Goal: Task Accomplishment & Management: Complete application form

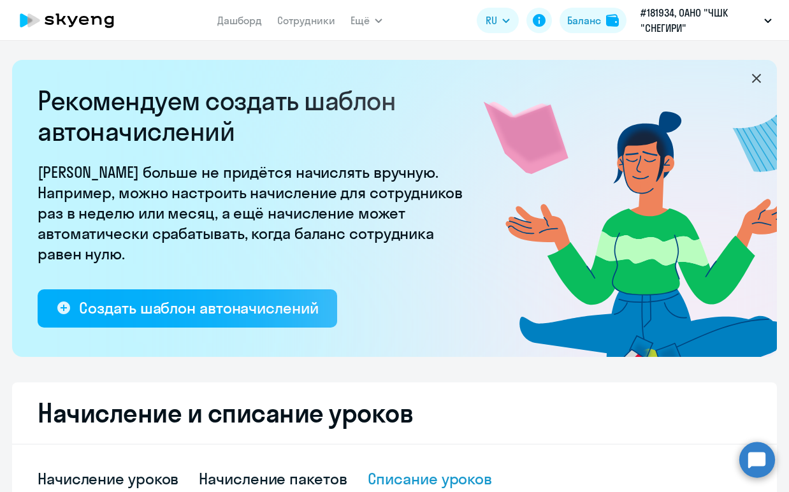
select select "10"
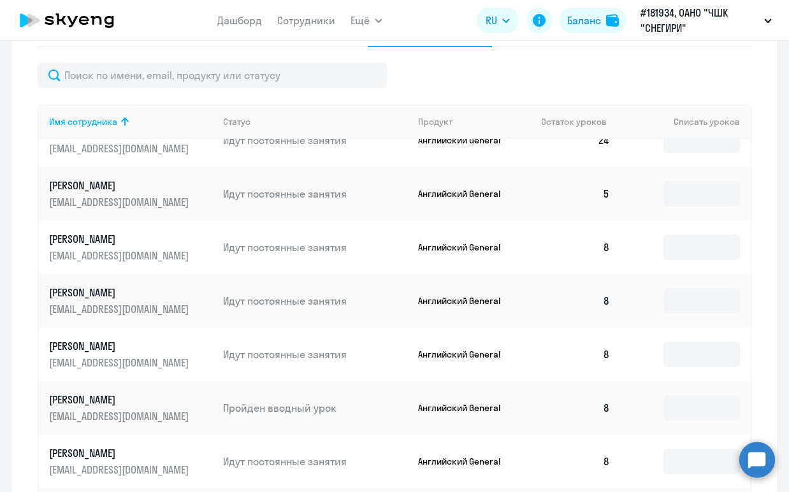
scroll to position [262, 0]
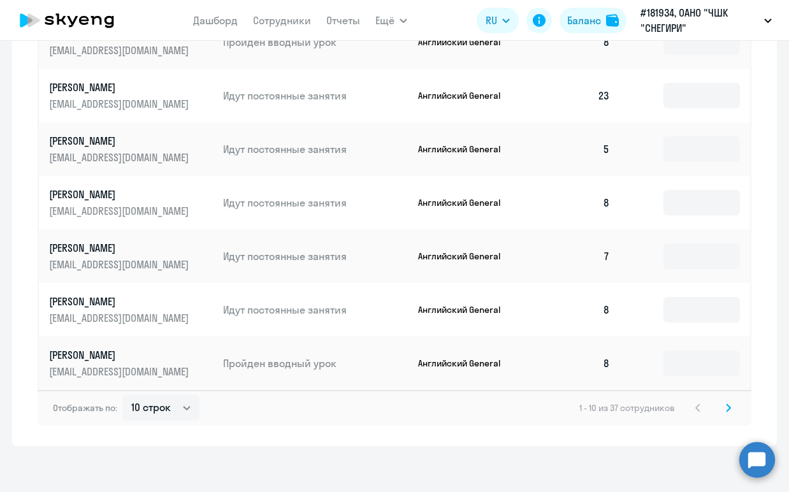
scroll to position [823, 0]
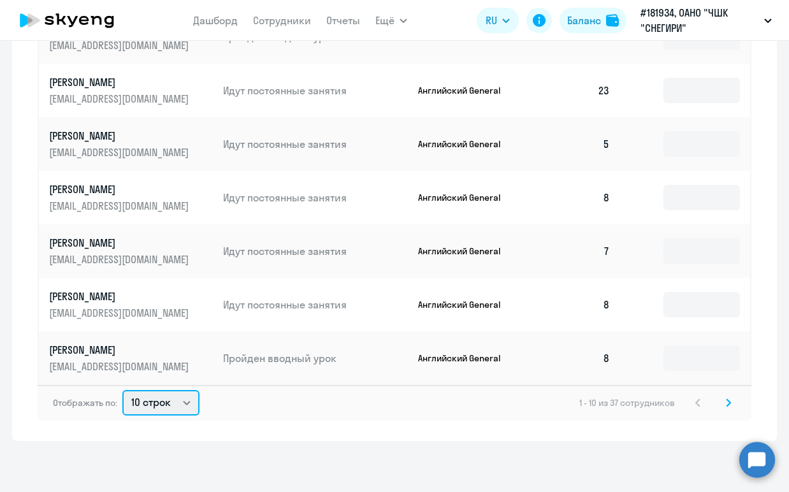
click at [173, 403] on select "10 строк 30 строк 50 строк" at bounding box center [160, 402] width 77 height 25
select select "50"
click at [122, 390] on select "10 строк 30 строк 50 строк" at bounding box center [160, 402] width 77 height 25
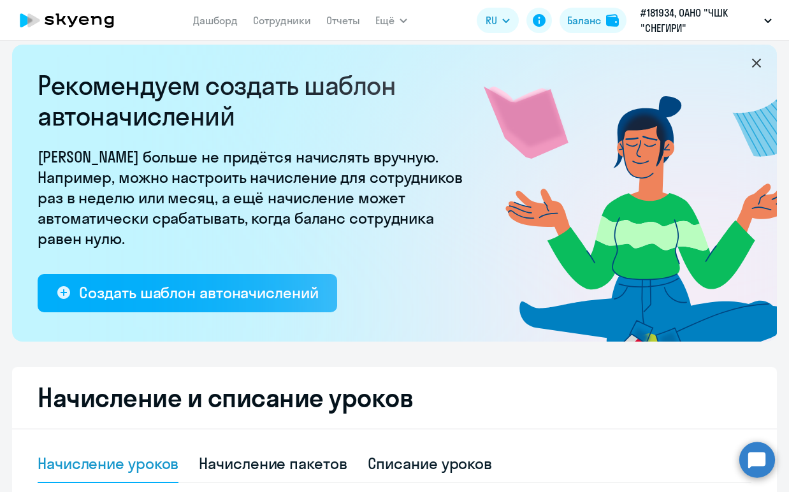
scroll to position [0, 0]
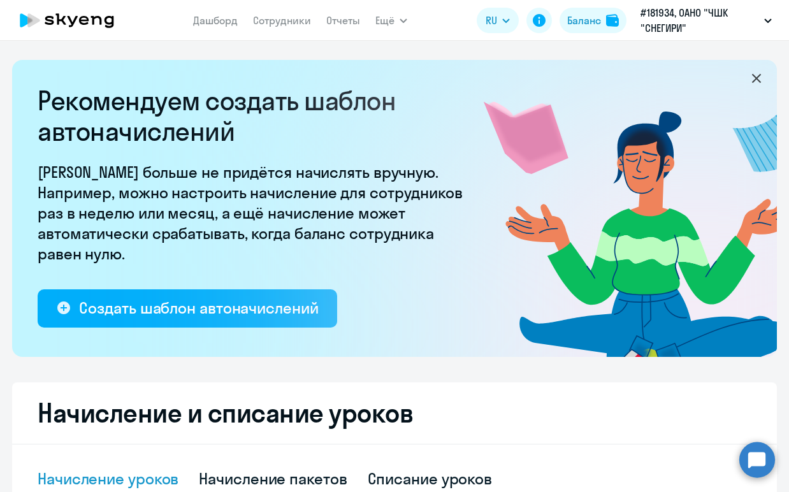
click at [276, 29] on nav "Дашборд Сотрудники Отчеты" at bounding box center [276, 20] width 167 height 25
click at [281, 22] on link "Сотрудники" at bounding box center [282, 20] width 58 height 13
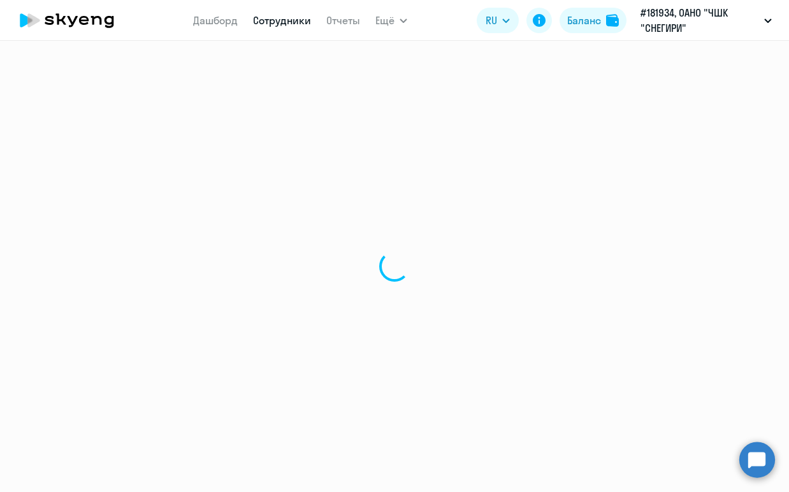
select select "30"
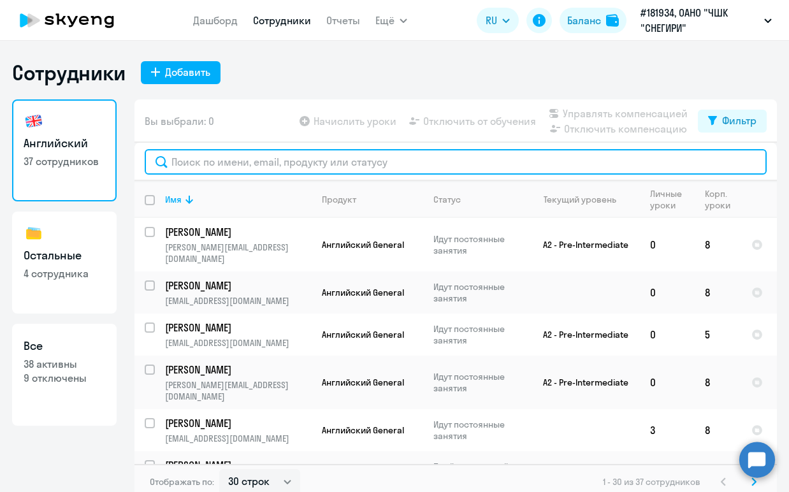
click at [348, 166] on input "text" at bounding box center [456, 161] width 622 height 25
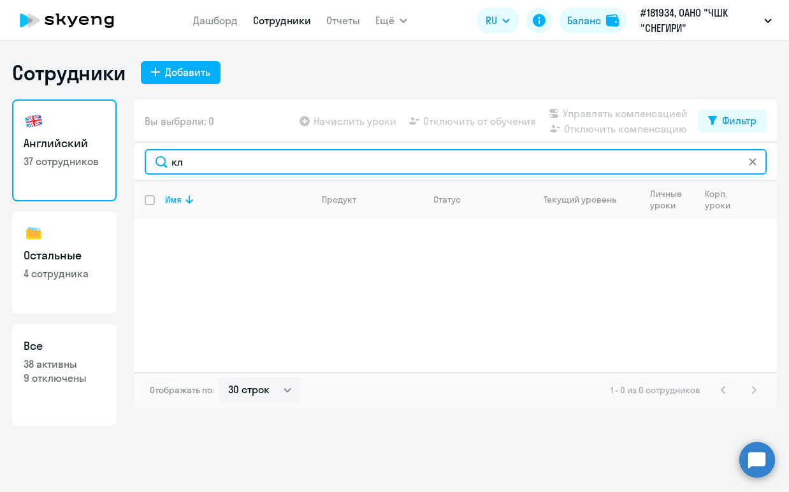
type input "к"
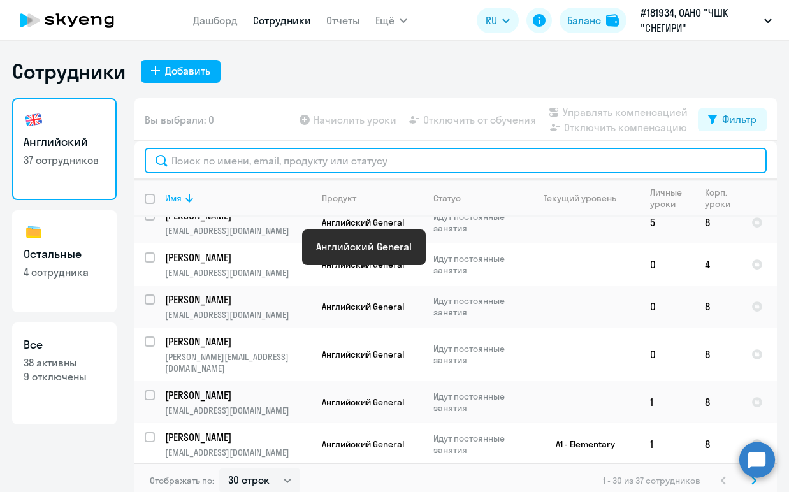
scroll to position [590, 0]
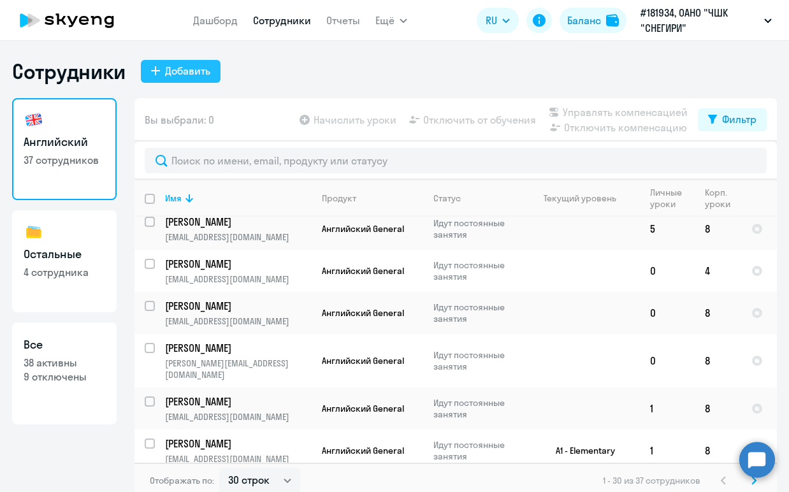
click at [195, 74] on div "Добавить" at bounding box center [187, 70] width 45 height 15
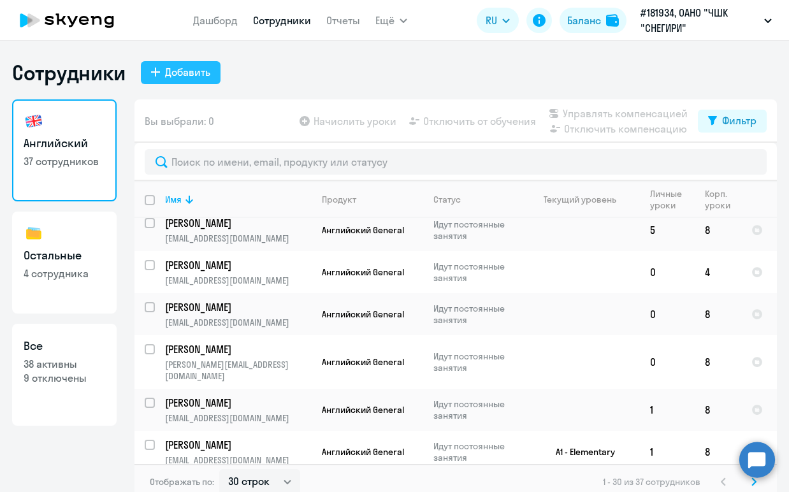
select select "english_adult_not_native_speaker"
select select "3"
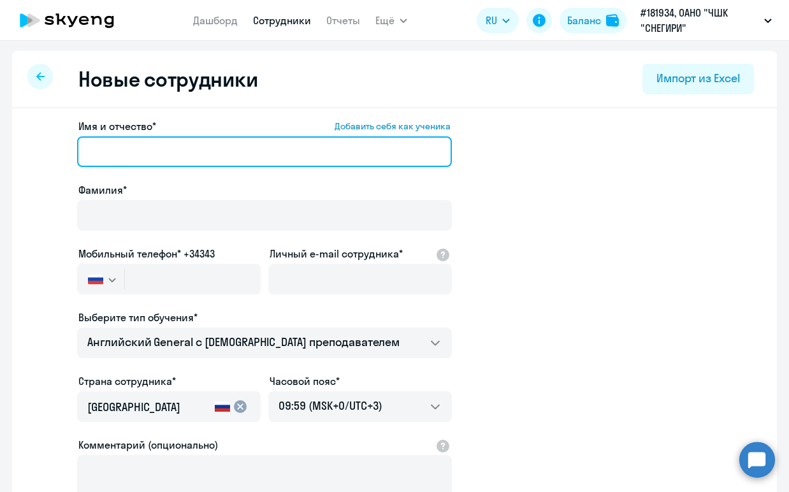
click at [197, 155] on input "Имя и отчество* Добавить себя как ученика" at bounding box center [264, 151] width 375 height 31
type input "[PERSON_NAME]"
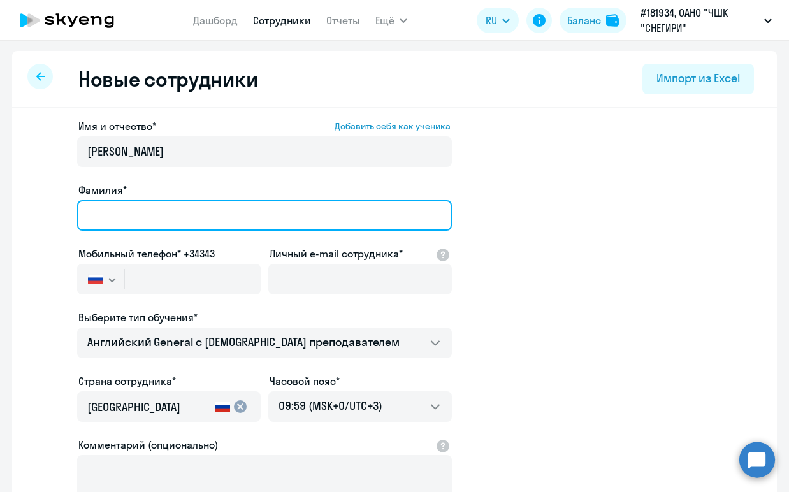
click at [193, 220] on input "Фамилия*" at bounding box center [264, 215] width 375 height 31
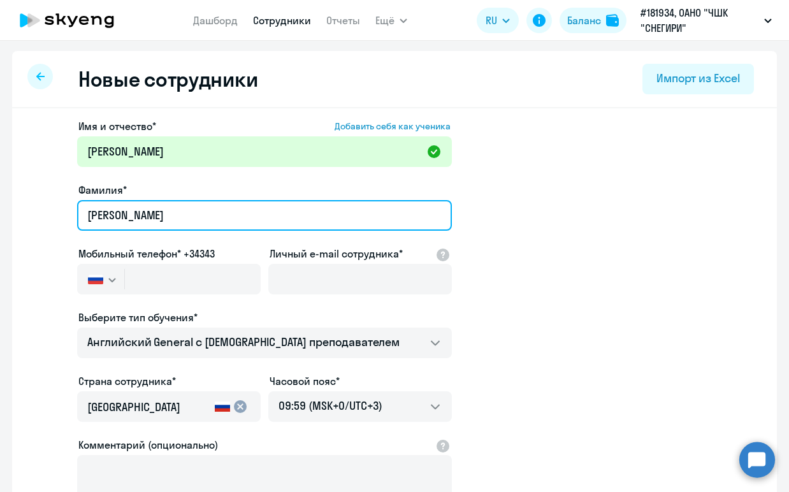
type input "[PERSON_NAME]"
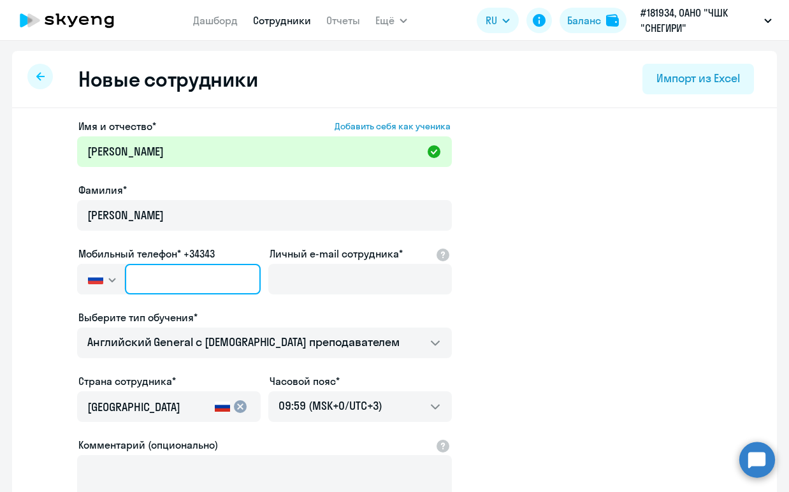
click at [211, 276] on input "text" at bounding box center [193, 279] width 136 height 31
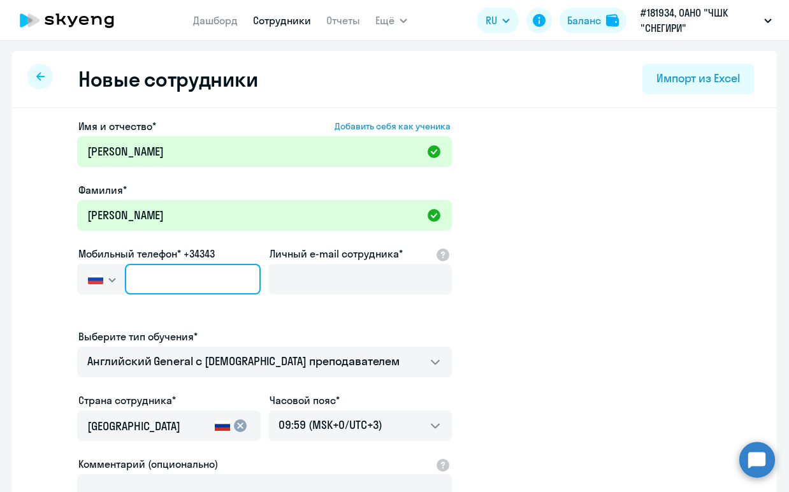
type input "+7 9"
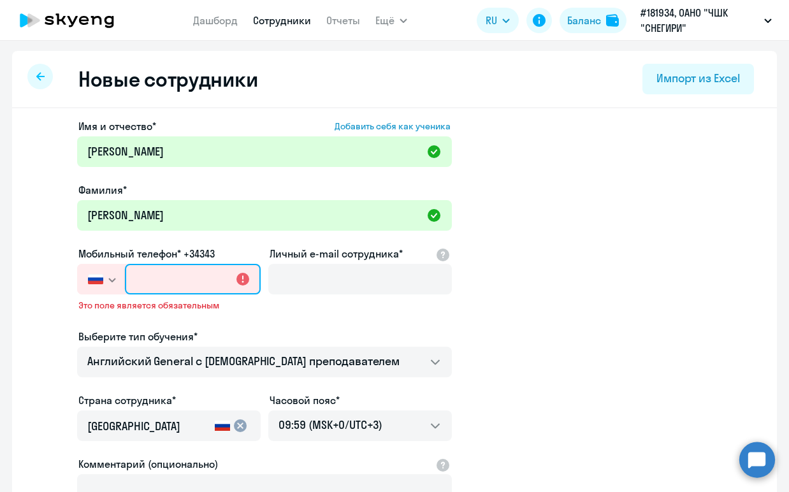
paste input "[PHONE_NUMBER]"
type input "[PHONE_NUMBER]"
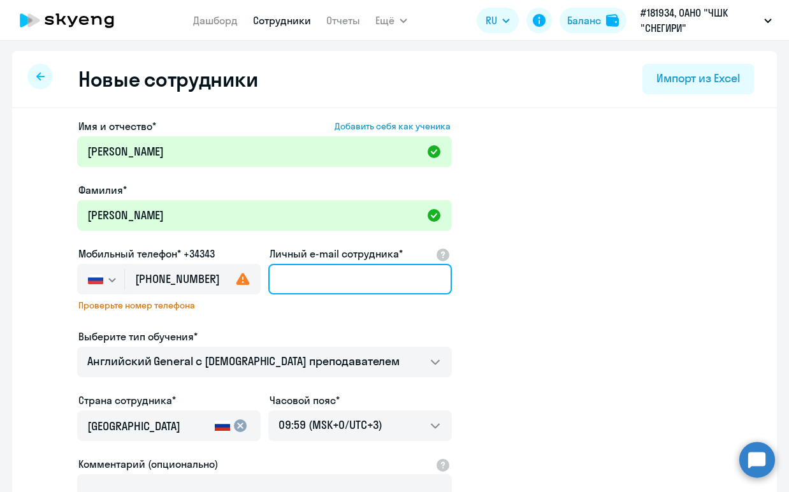
click at [317, 280] on input "Личный e-mail сотрудника*" at bounding box center [359, 279] width 183 height 31
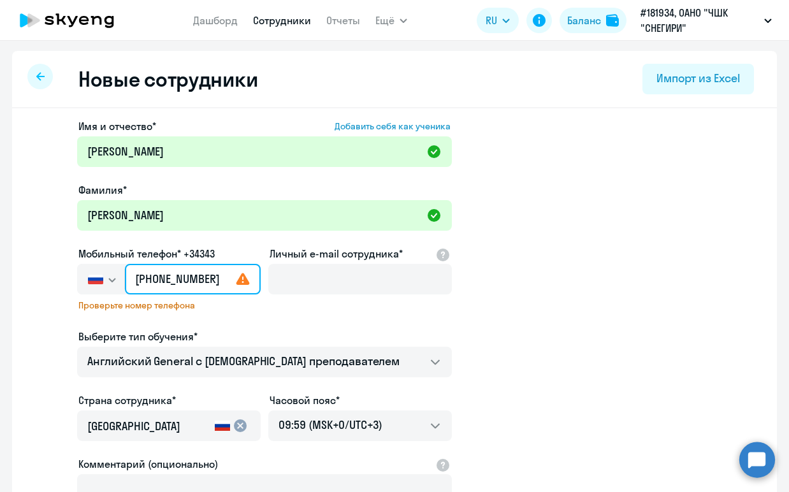
click at [229, 276] on input "[PHONE_NUMBER]" at bounding box center [193, 279] width 136 height 31
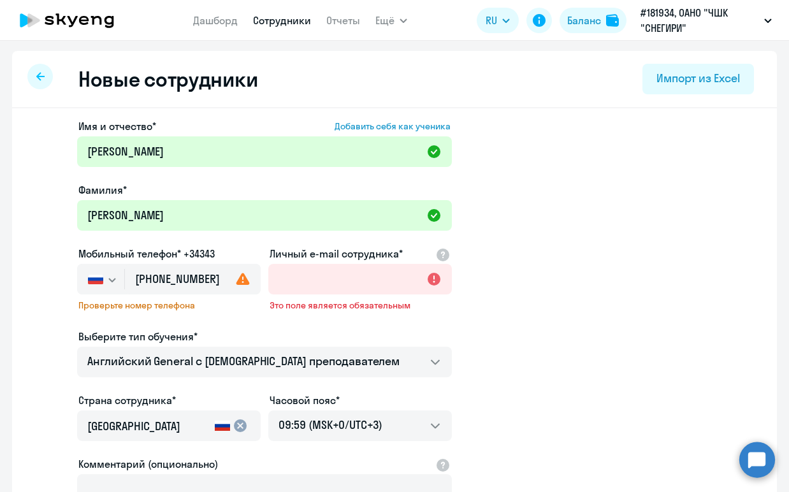
click at [245, 280] on use at bounding box center [242, 279] width 13 height 12
click at [349, 281] on input "Личный e-mail сотрудника*" at bounding box center [359, 279] width 183 height 31
type input "[EMAIL_ADDRESS][DOMAIN_NAME]"
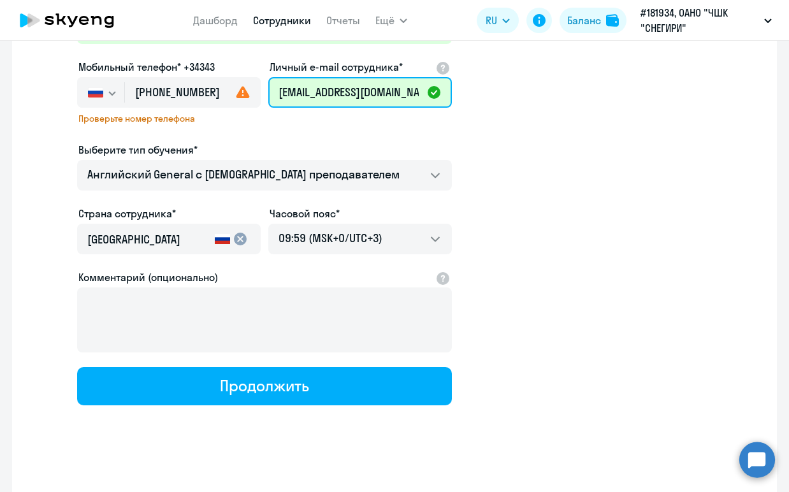
scroll to position [195, 0]
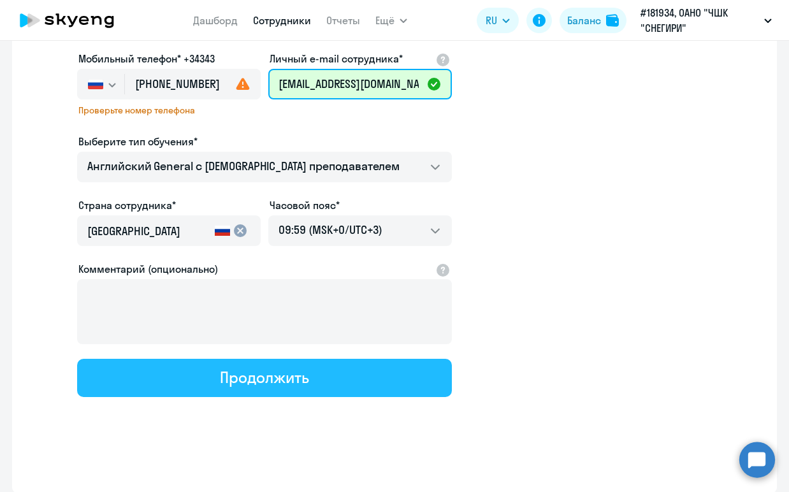
click at [311, 382] on button "Продолжить" at bounding box center [264, 378] width 375 height 38
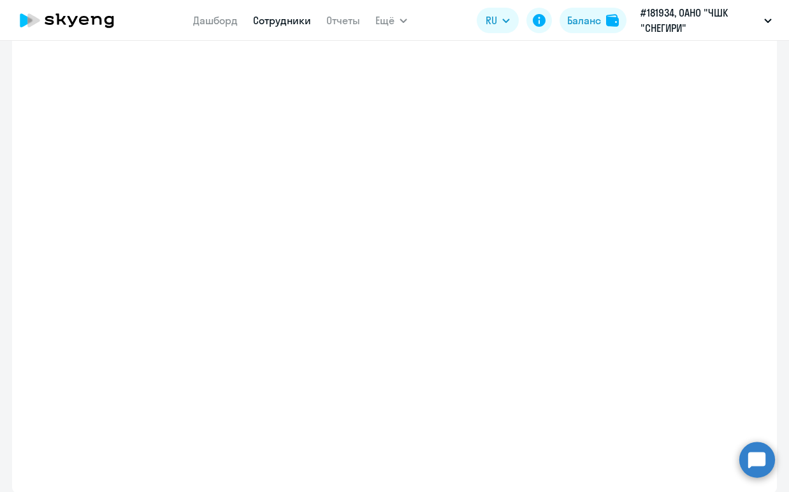
select select "english_adult_not_native_speaker"
select select "3"
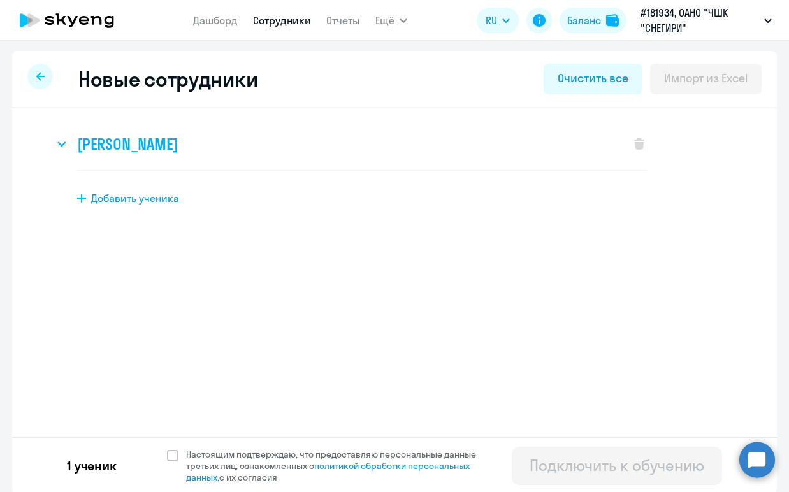
click at [178, 145] on h3 "[PERSON_NAME]" at bounding box center [127, 144] width 101 height 20
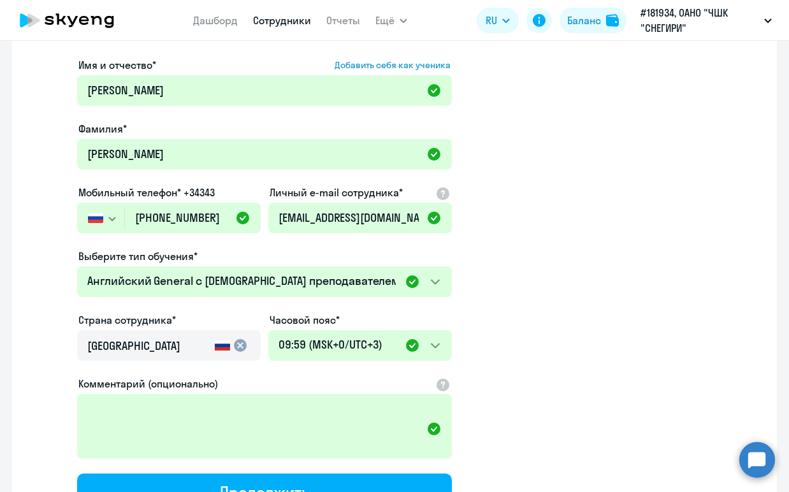
scroll to position [274, 0]
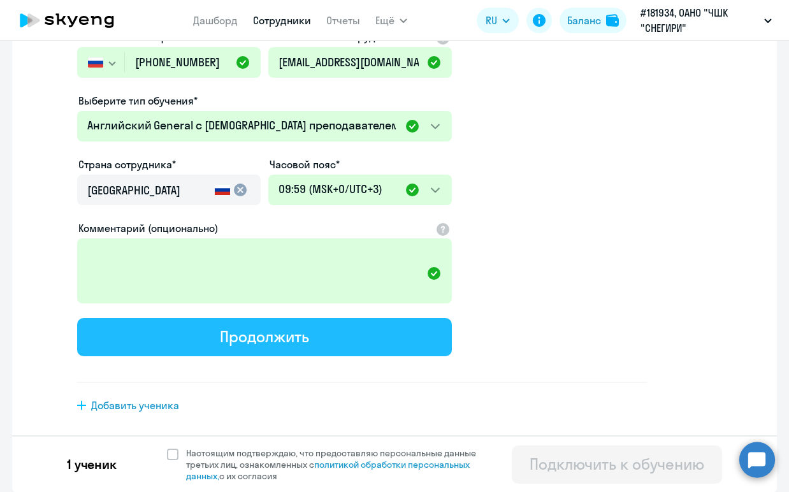
click at [294, 342] on div "Продолжить" at bounding box center [264, 336] width 89 height 20
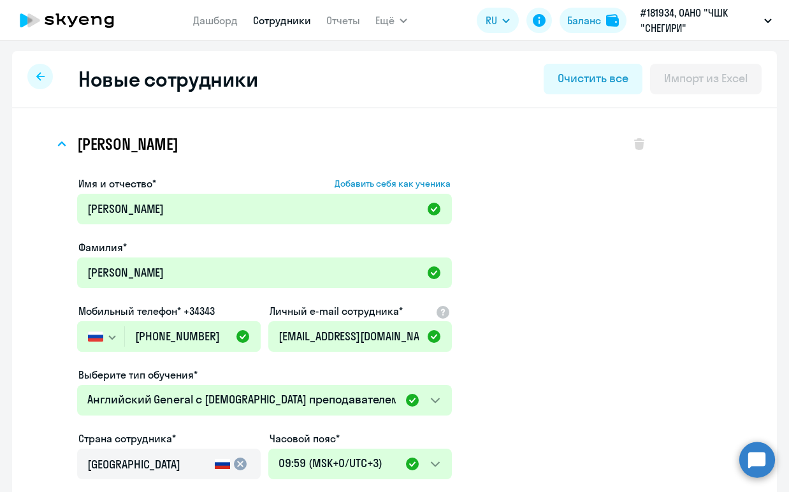
select select "english_adult_not_native_speaker"
select select "3"
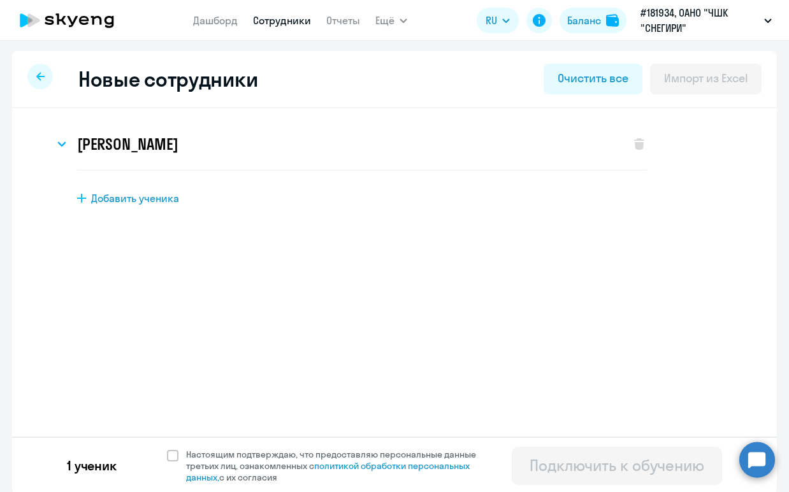
click at [76, 27] on icon at bounding box center [67, 20] width 112 height 32
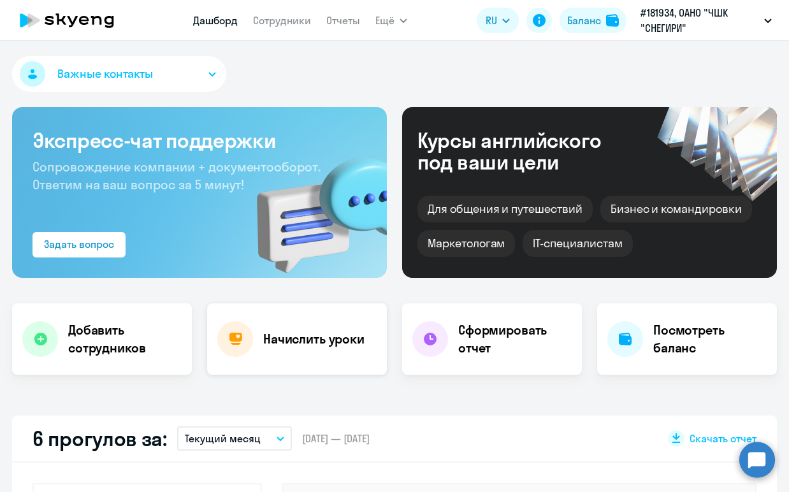
click at [306, 347] on h4 "Начислить уроки" at bounding box center [313, 339] width 101 height 18
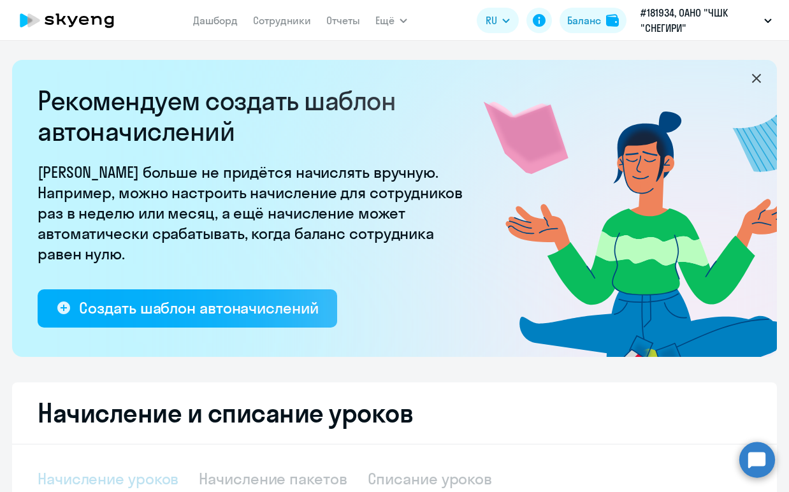
select select "10"
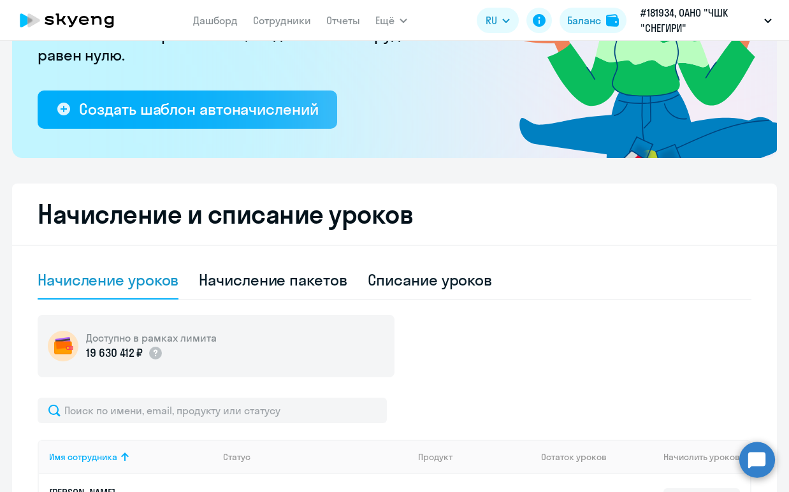
scroll to position [396, 0]
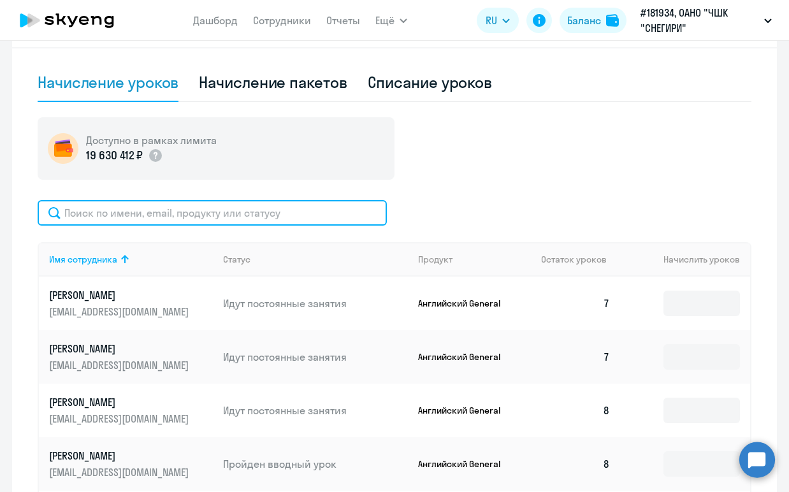
click at [211, 217] on input "text" at bounding box center [212, 212] width 349 height 25
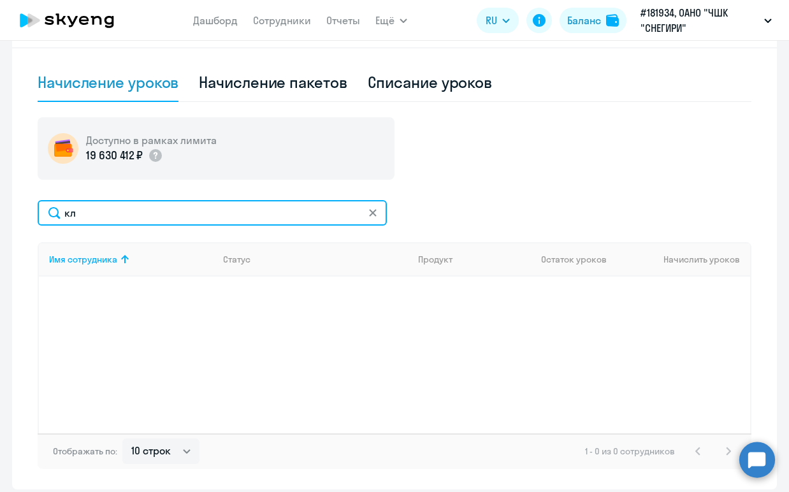
type input "к"
